Goal: Transaction & Acquisition: Purchase product/service

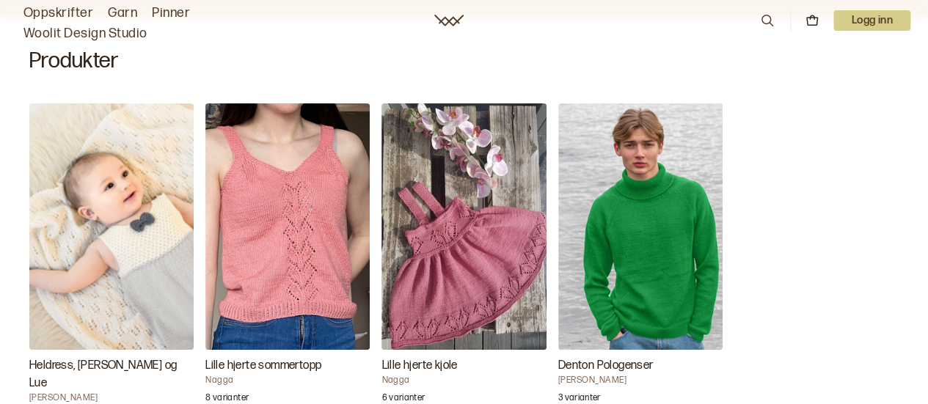
scroll to position [492, 0]
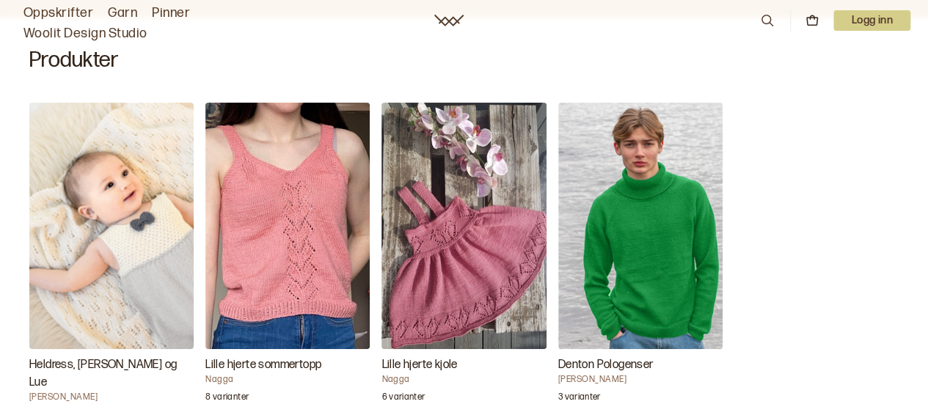
click at [137, 190] on img "Heldress, Jakke og Lue" at bounding box center [111, 226] width 164 height 246
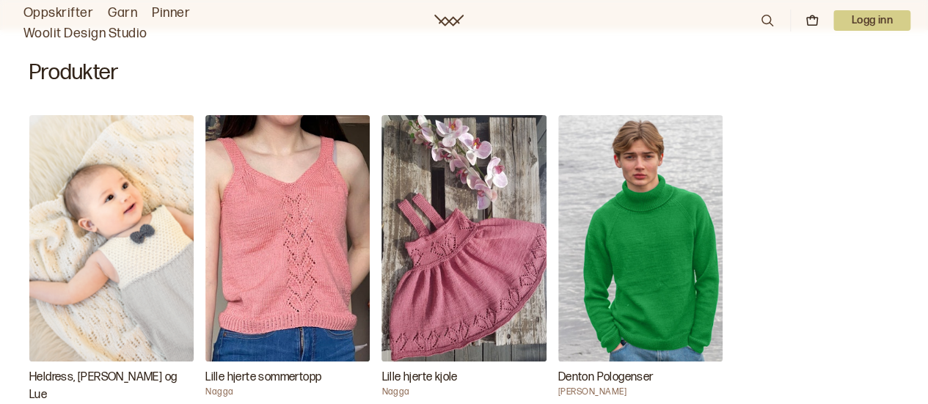
scroll to position [480, 0]
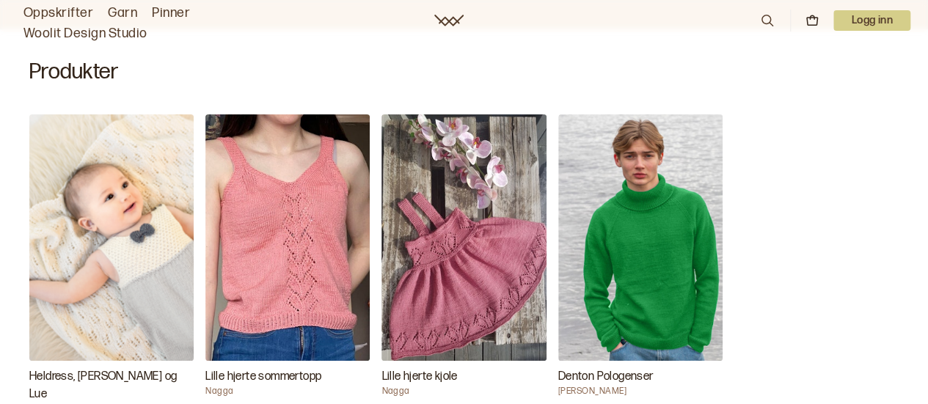
click at [452, 171] on img "Lille hjerte kjole" at bounding box center [463, 237] width 164 height 246
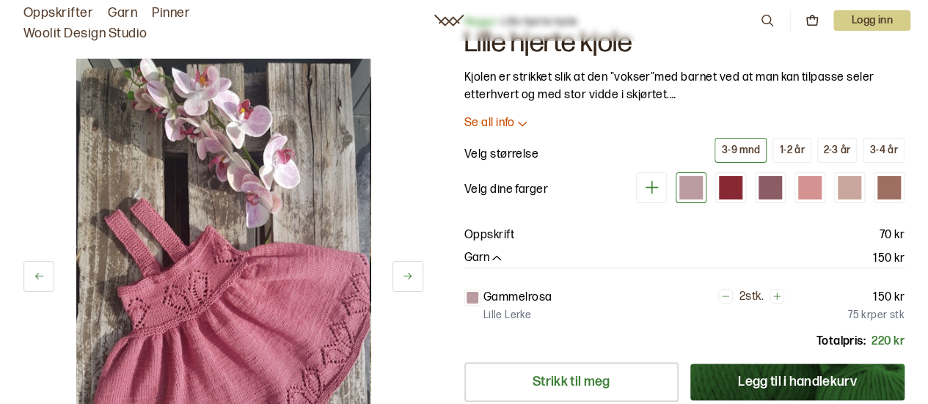
scroll to position [47, 0]
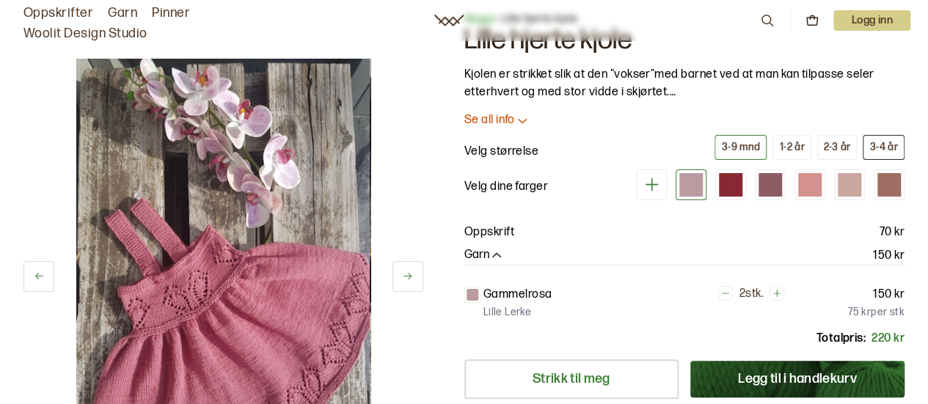
click at [884, 136] on button "3-4 år" at bounding box center [884, 147] width 42 height 25
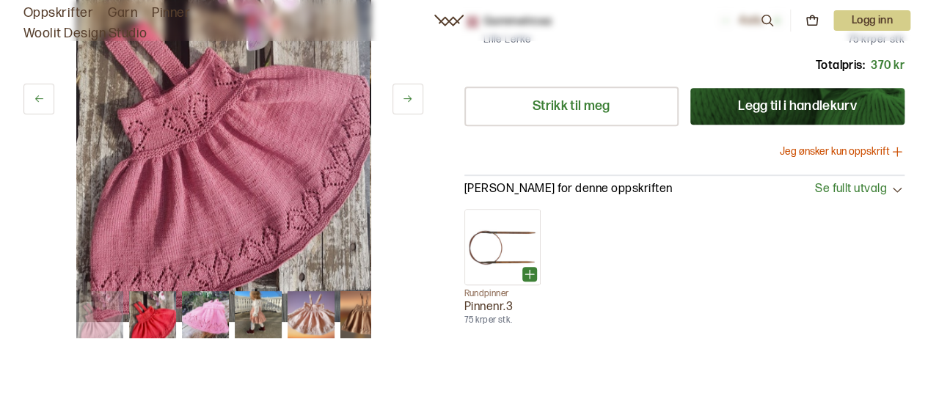
scroll to position [321, 0]
click at [820, 153] on button "Jeg ønsker kun oppskrift" at bounding box center [842, 151] width 125 height 15
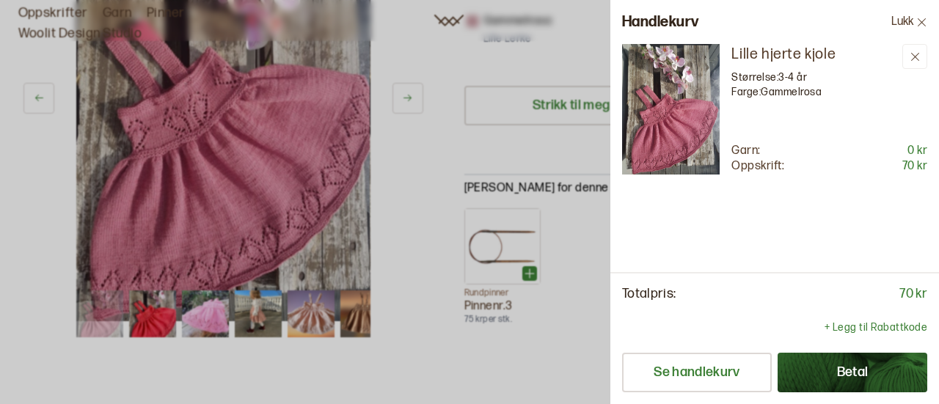
click at [515, 203] on div at bounding box center [469, 202] width 939 height 404
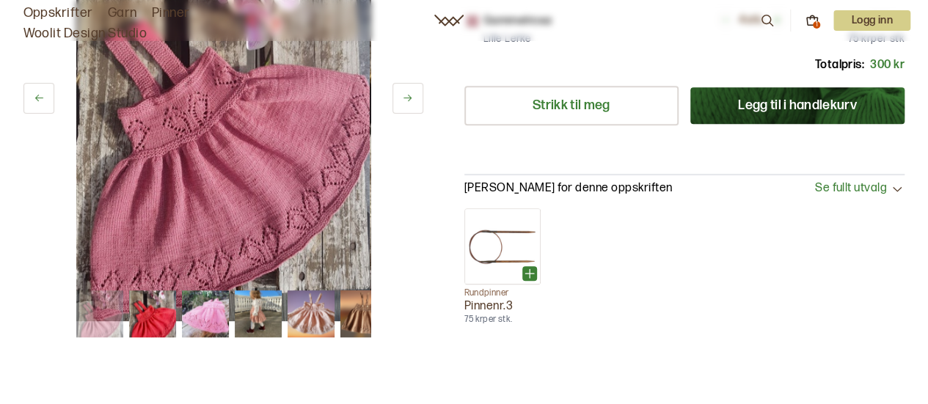
click at [153, 332] on img at bounding box center [152, 314] width 47 height 47
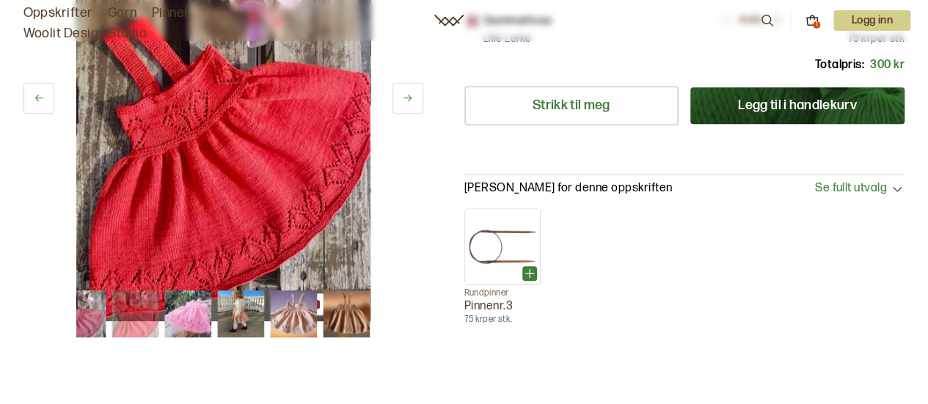
click at [242, 319] on img at bounding box center [240, 314] width 47 height 47
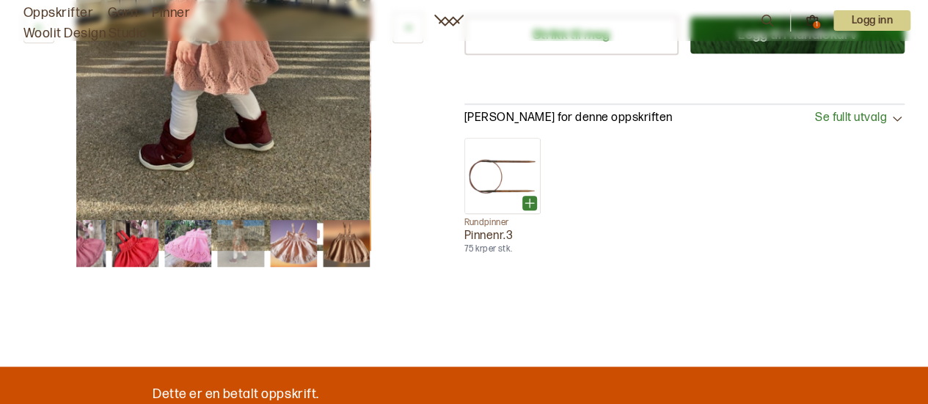
scroll to position [392, 0]
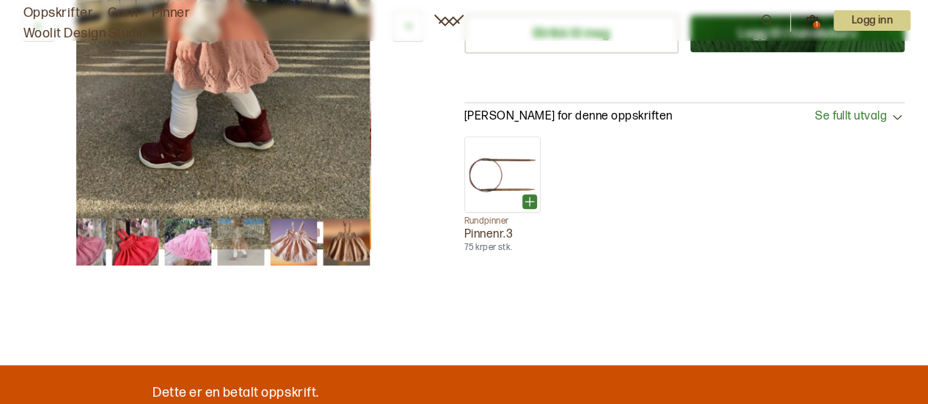
click at [242, 232] on img at bounding box center [240, 242] width 47 height 47
click at [283, 237] on img at bounding box center [293, 242] width 47 height 47
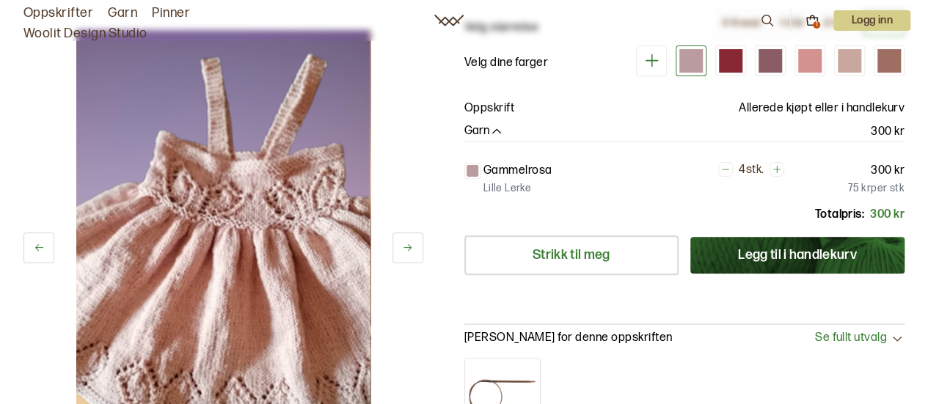
scroll to position [417, 0]
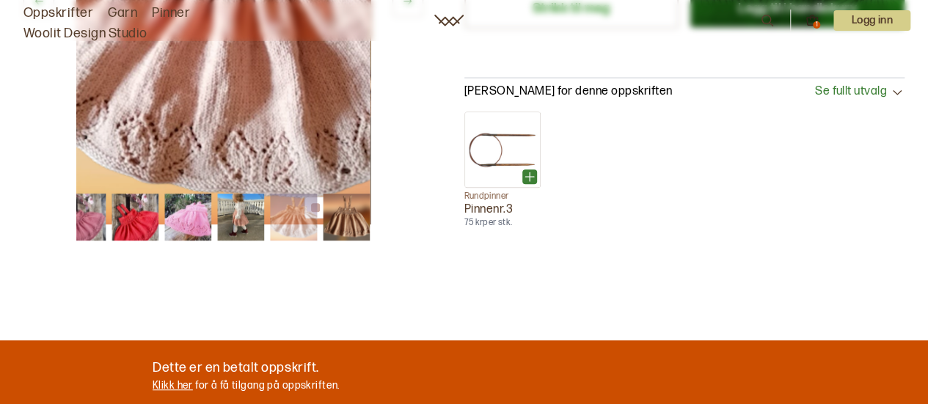
click at [358, 223] on img at bounding box center [346, 217] width 47 height 47
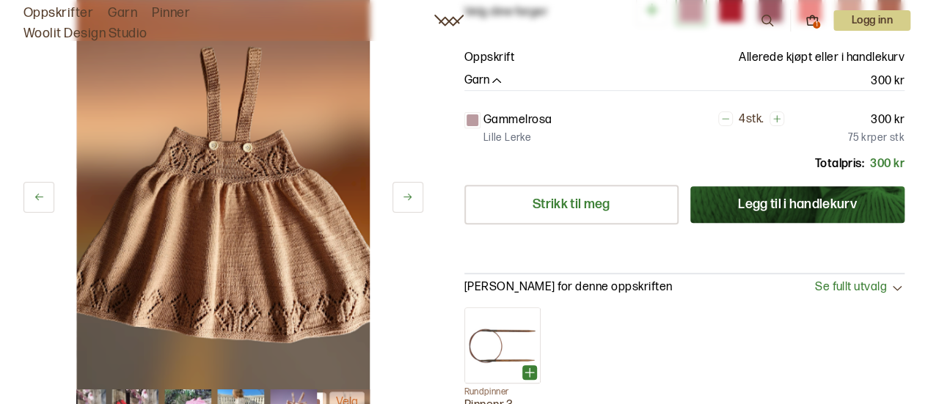
scroll to position [221, 0]
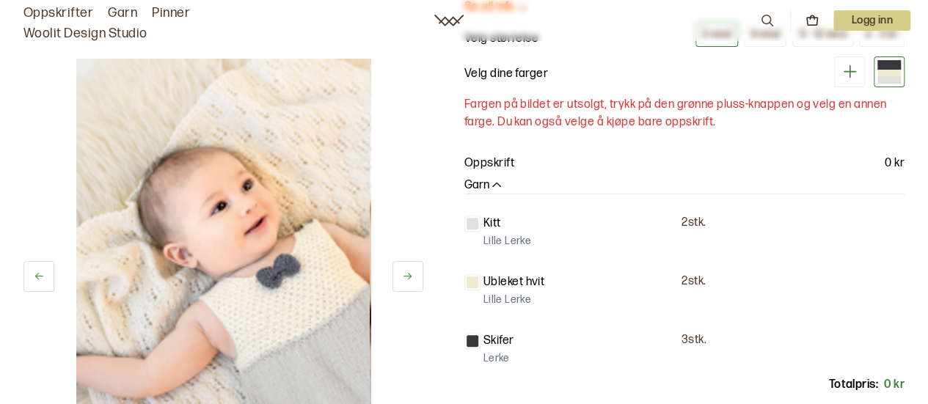
scroll to position [169, 0]
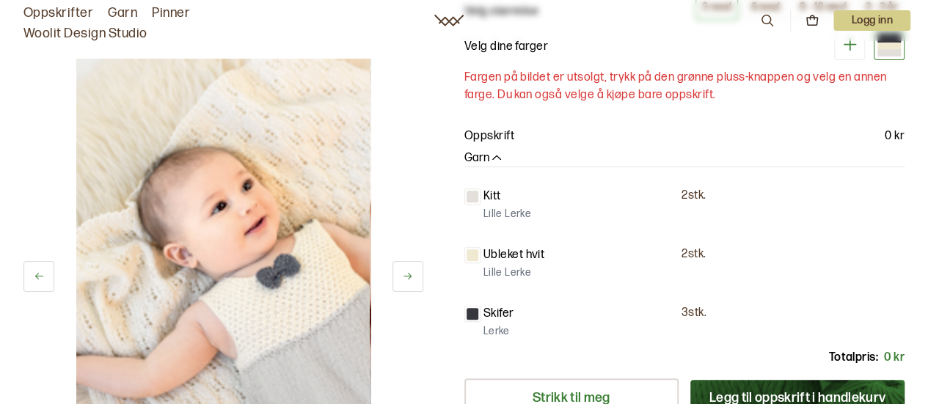
click at [393, 272] on button at bounding box center [407, 276] width 31 height 31
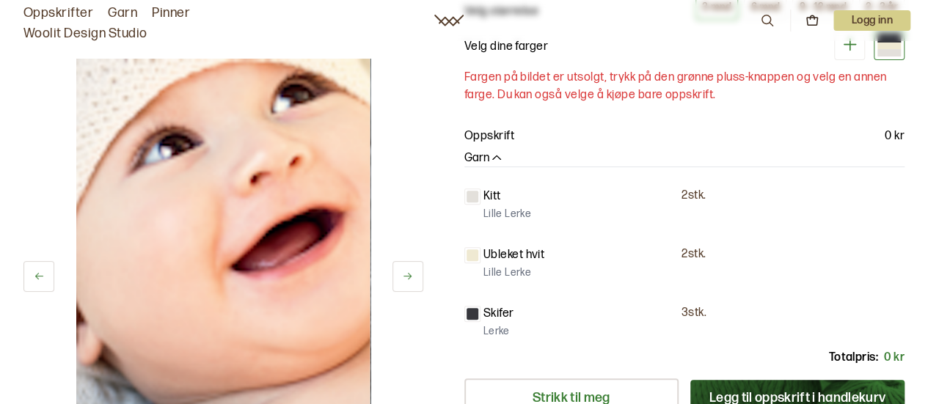
click at [393, 272] on button at bounding box center [407, 276] width 31 height 31
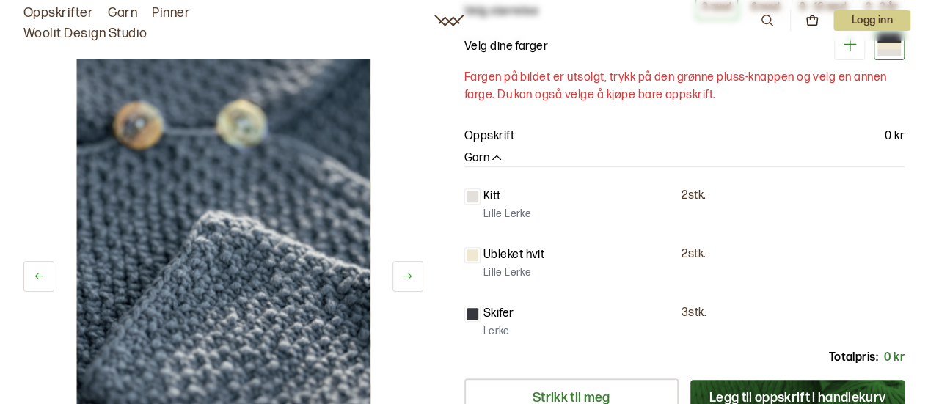
click at [393, 272] on button at bounding box center [407, 276] width 31 height 31
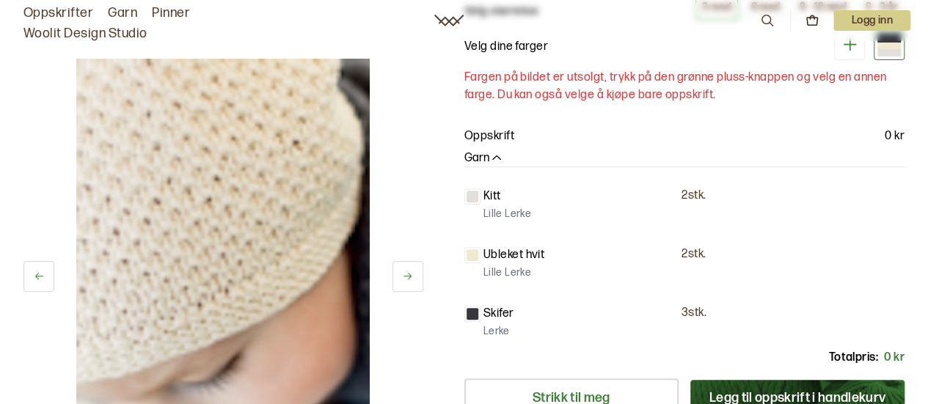
click at [393, 272] on button at bounding box center [407, 276] width 31 height 31
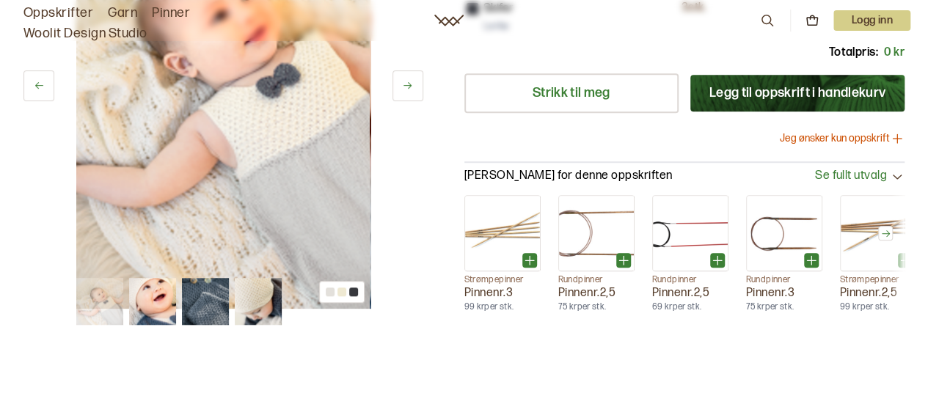
scroll to position [476, 0]
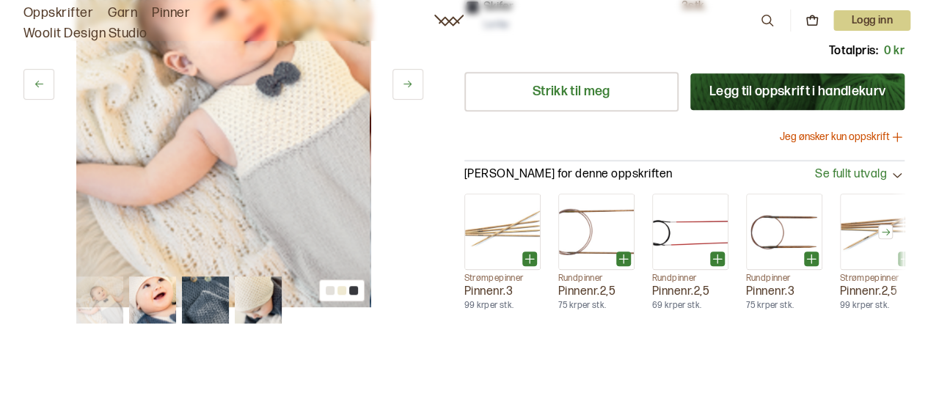
click at [208, 287] on img at bounding box center [205, 300] width 47 height 47
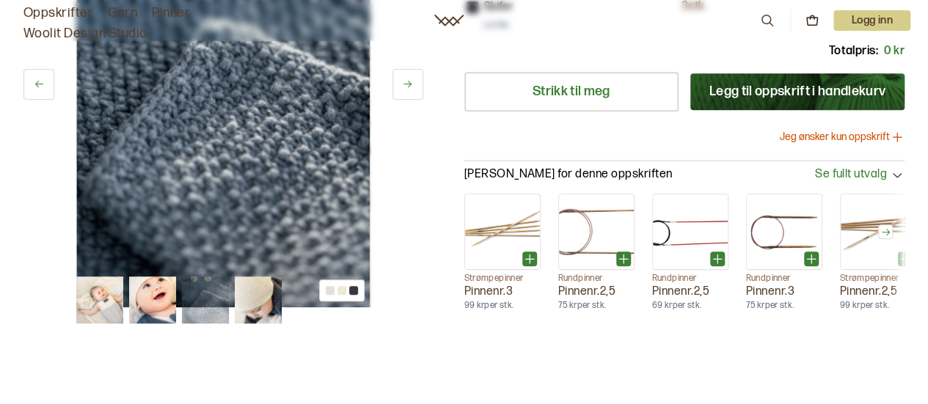
click at [250, 292] on img at bounding box center [258, 300] width 47 height 47
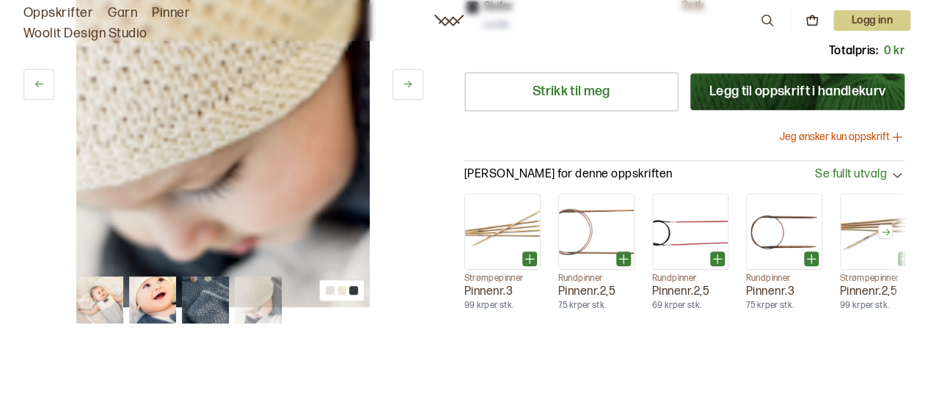
click at [101, 293] on img at bounding box center [99, 300] width 47 height 47
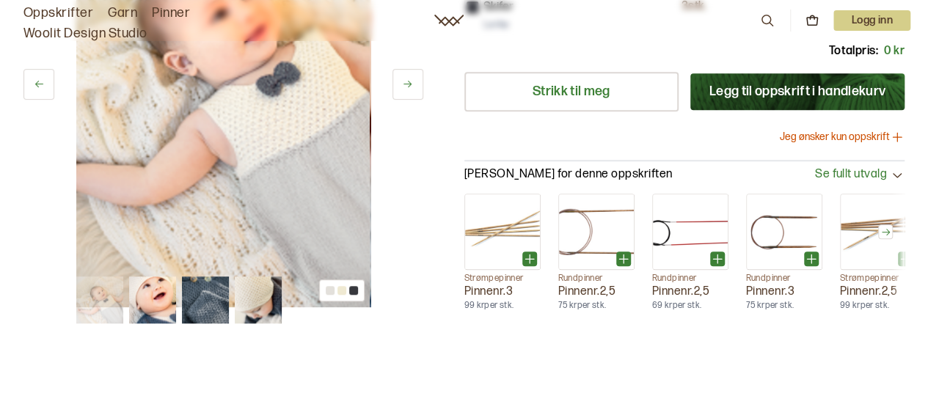
click at [161, 296] on img at bounding box center [152, 300] width 47 height 47
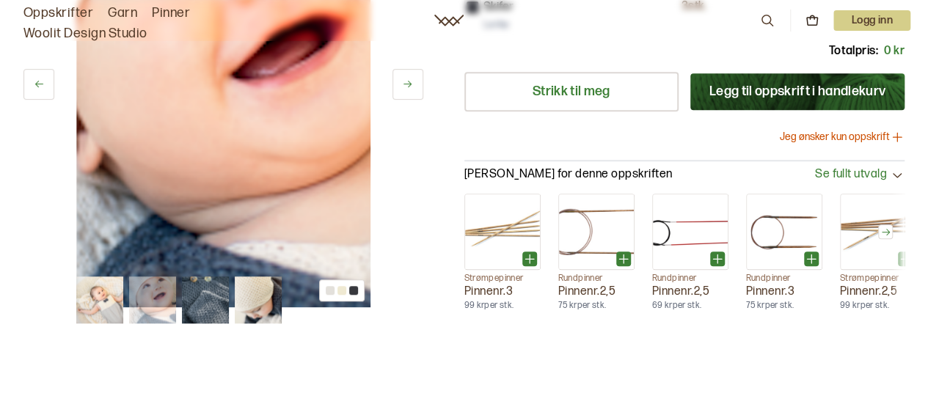
click at [202, 295] on img at bounding box center [205, 300] width 47 height 47
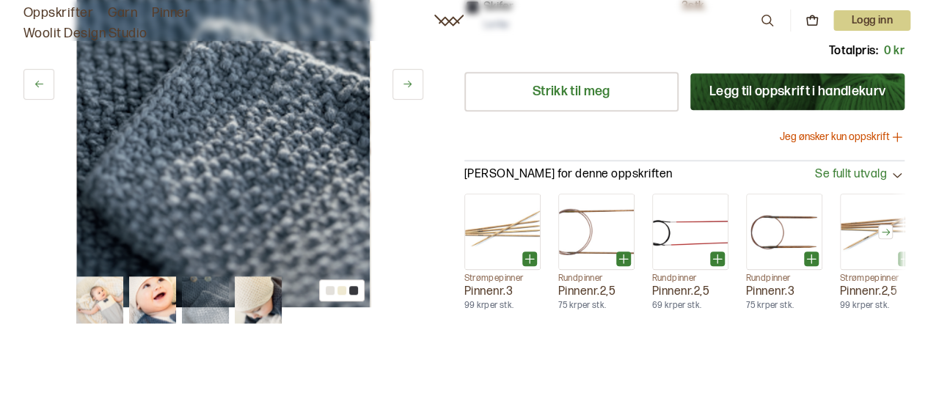
click at [258, 297] on img at bounding box center [258, 300] width 47 height 47
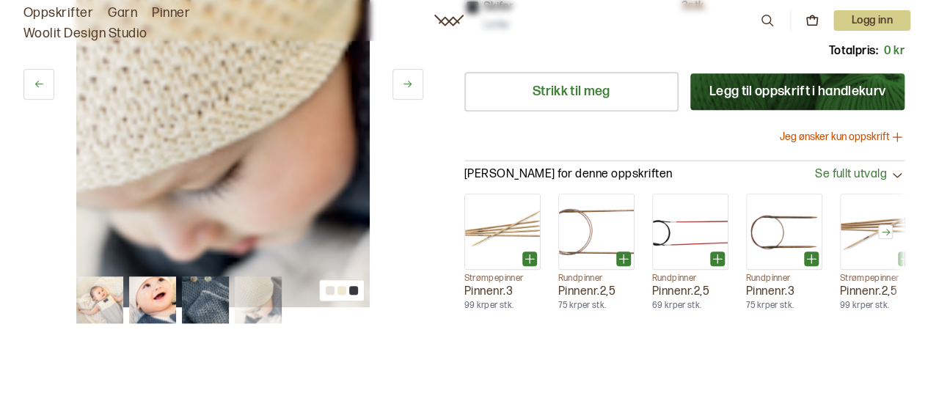
click at [101, 293] on img at bounding box center [99, 300] width 47 height 47
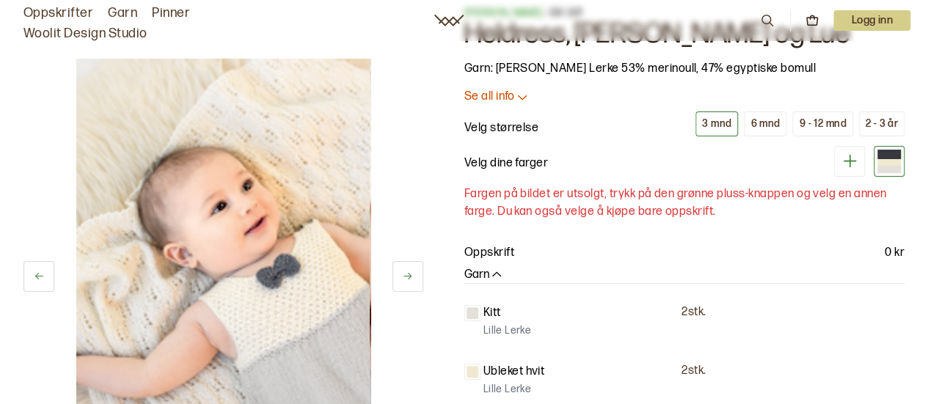
scroll to position [0, 0]
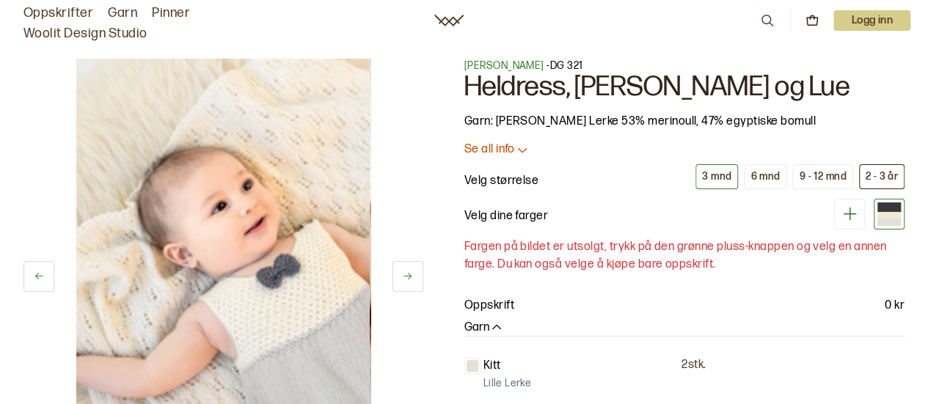
click at [873, 174] on div "2 - 3 år" at bounding box center [882, 176] width 32 height 13
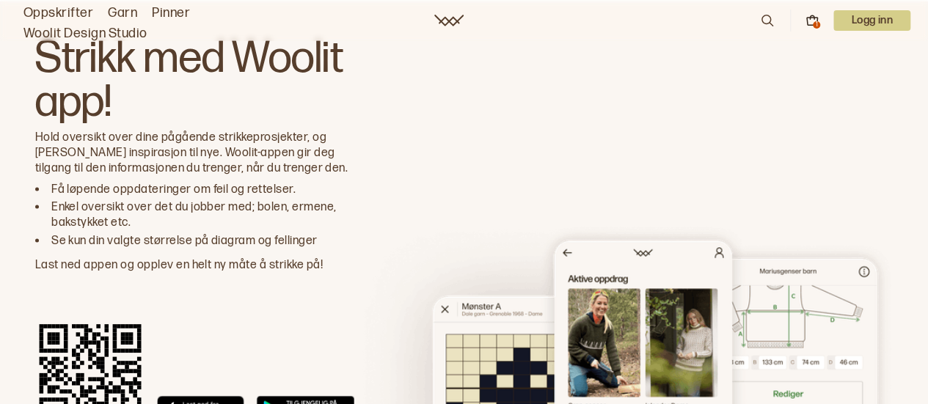
scroll to position [4193, 0]
